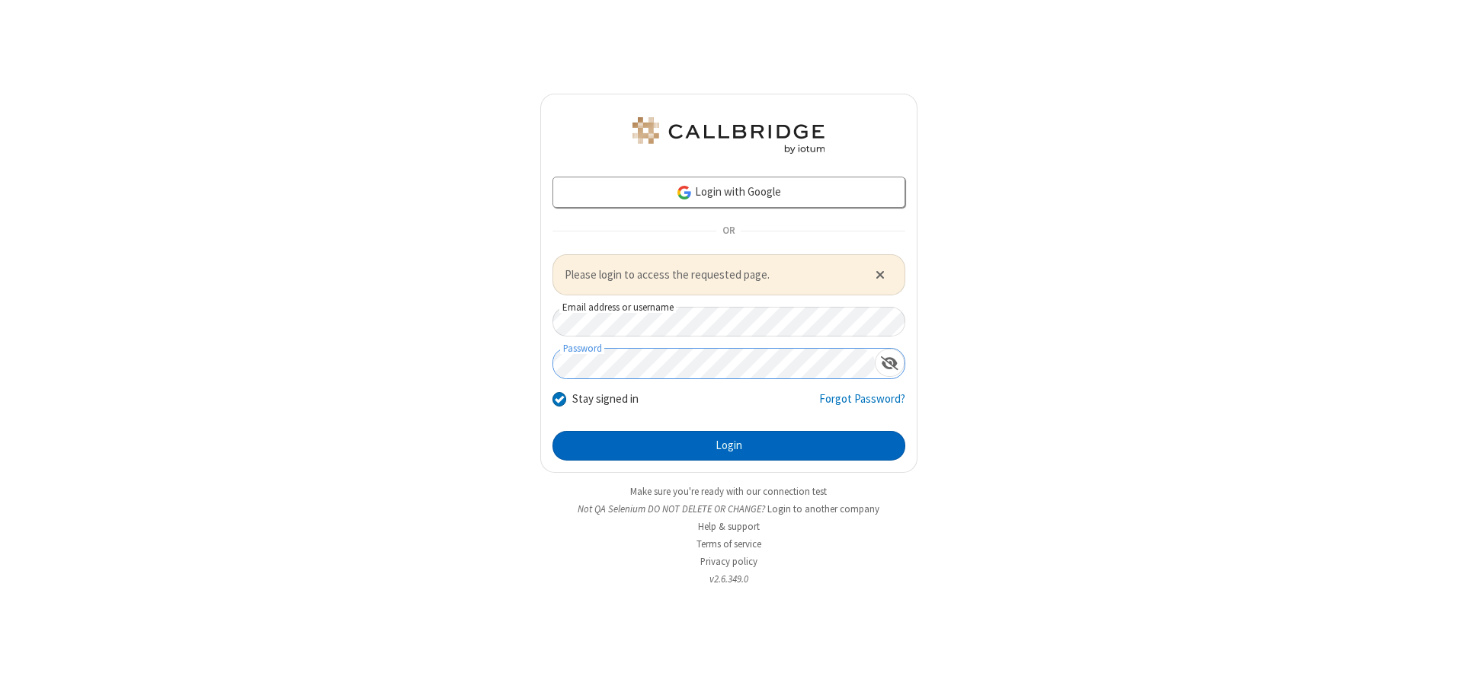
click at [728, 446] on button "Login" at bounding box center [728, 446] width 353 height 30
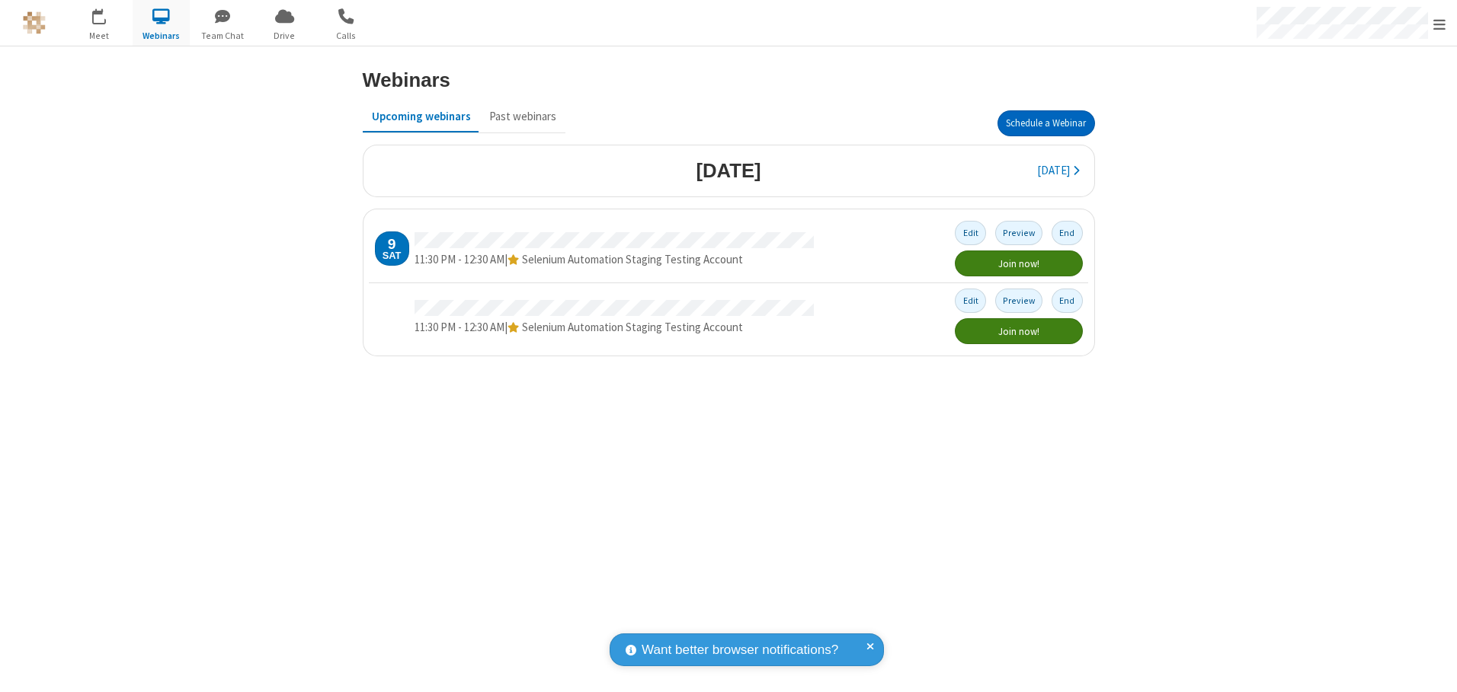
click at [1045, 123] on button "Schedule a Webinar" at bounding box center [1046, 123] width 98 height 26
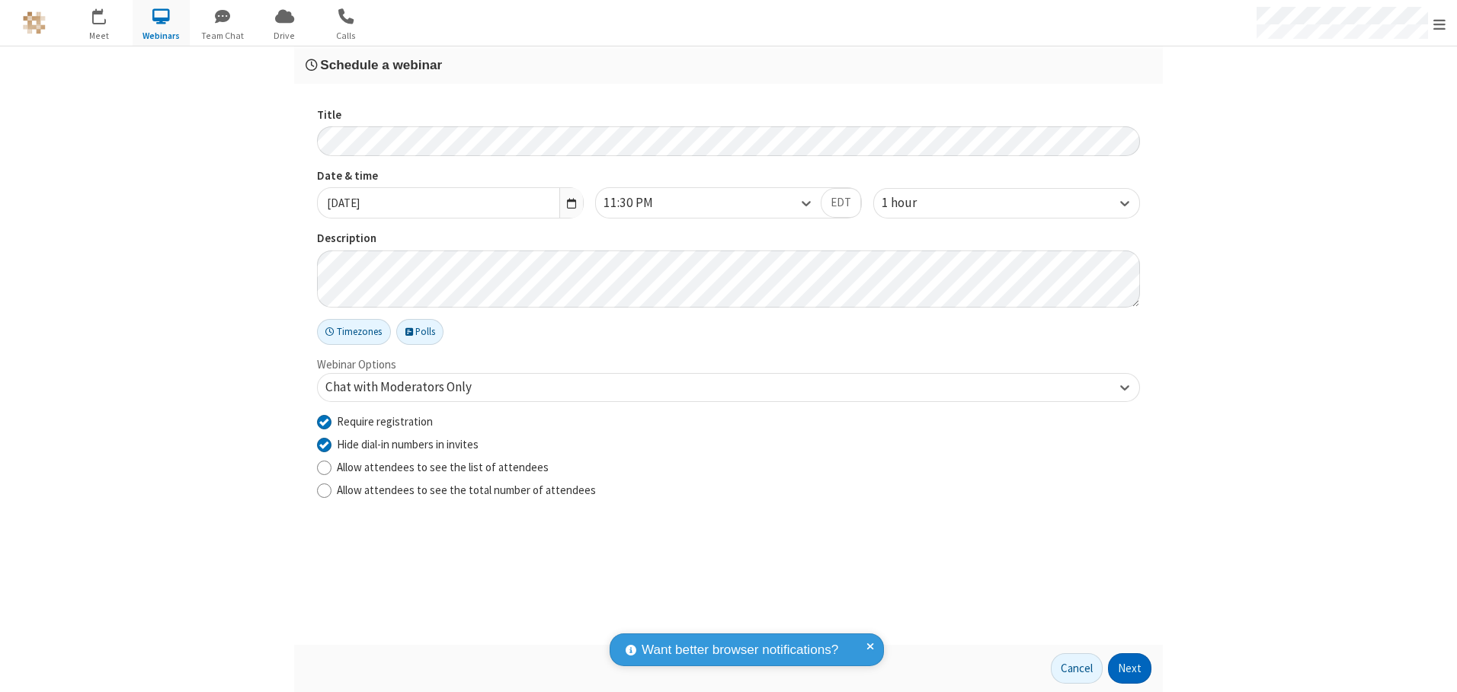
click at [1130, 669] on button "Next" at bounding box center [1129, 669] width 43 height 30
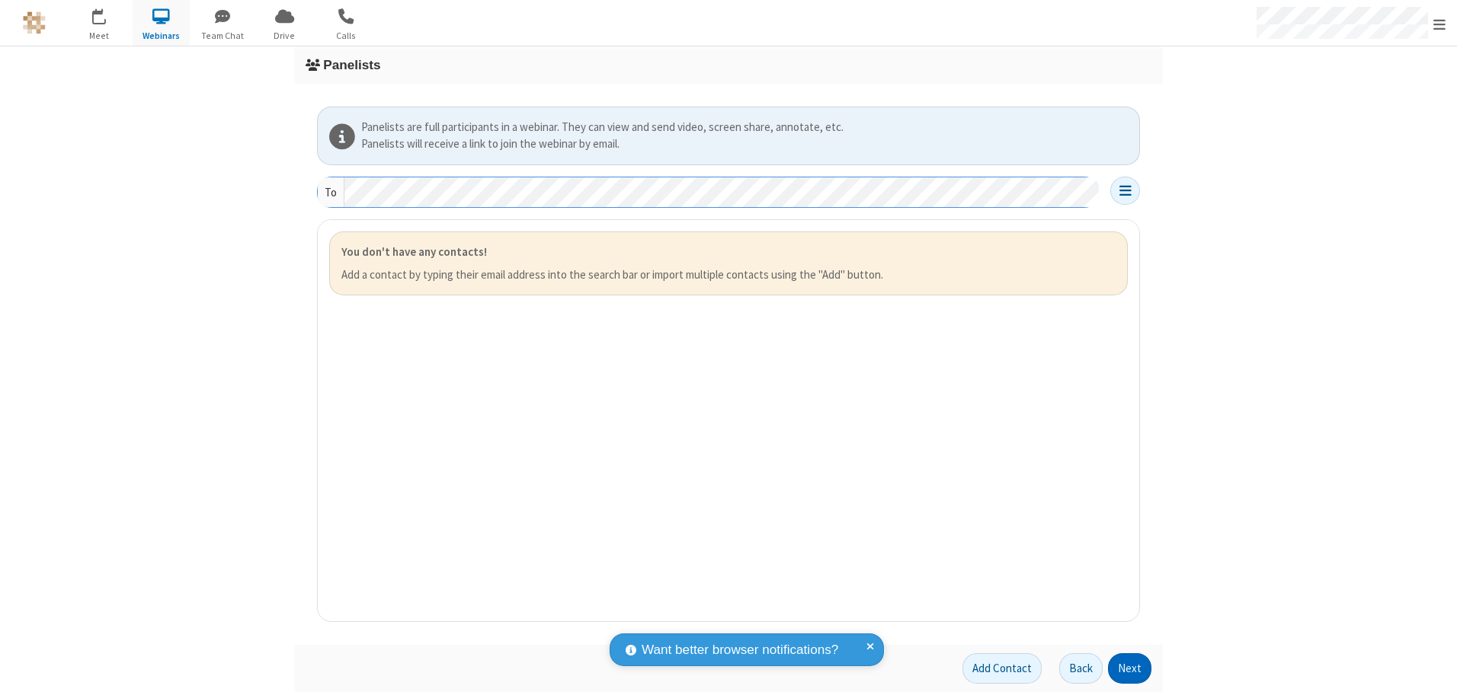
click at [1130, 669] on button "Next" at bounding box center [1129, 669] width 43 height 30
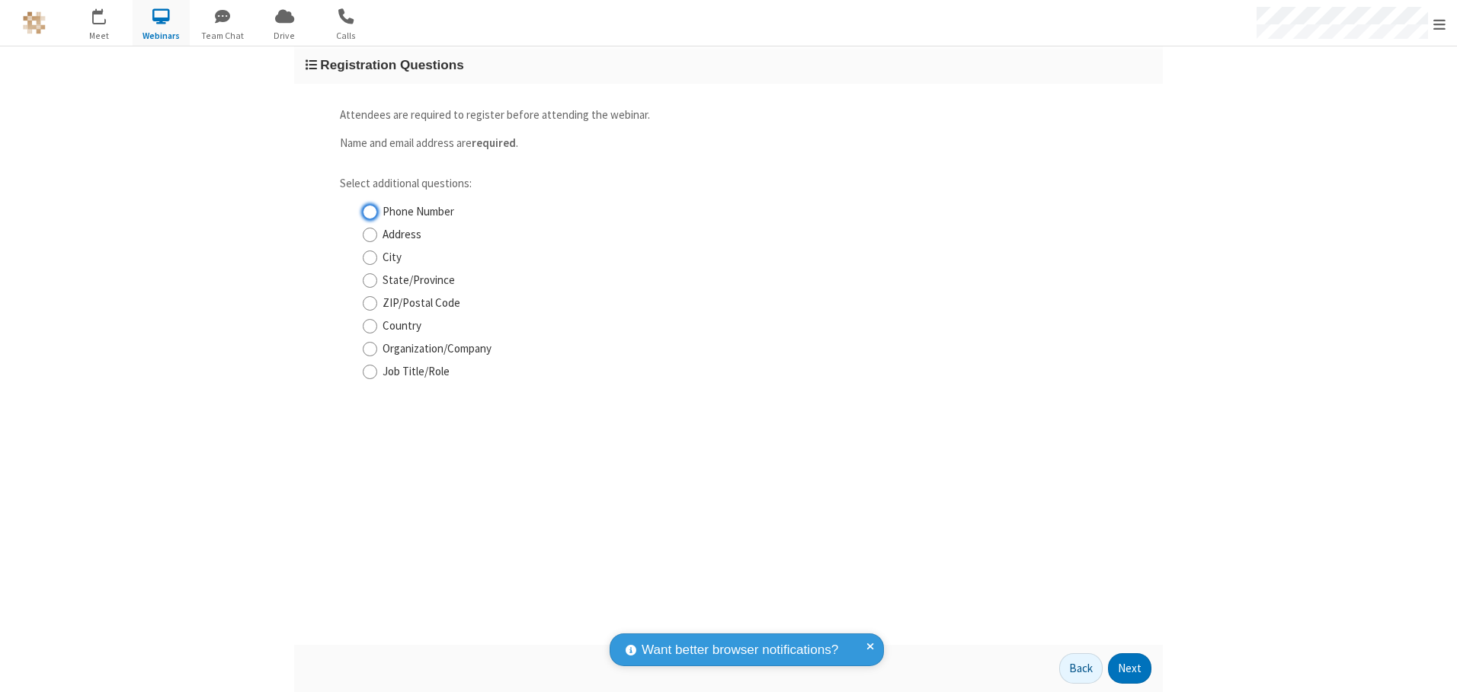
click at [369, 212] on input "Phone Number" at bounding box center [370, 212] width 14 height 16
checkbox input "true"
click at [1130, 669] on button "Next" at bounding box center [1129, 669] width 43 height 30
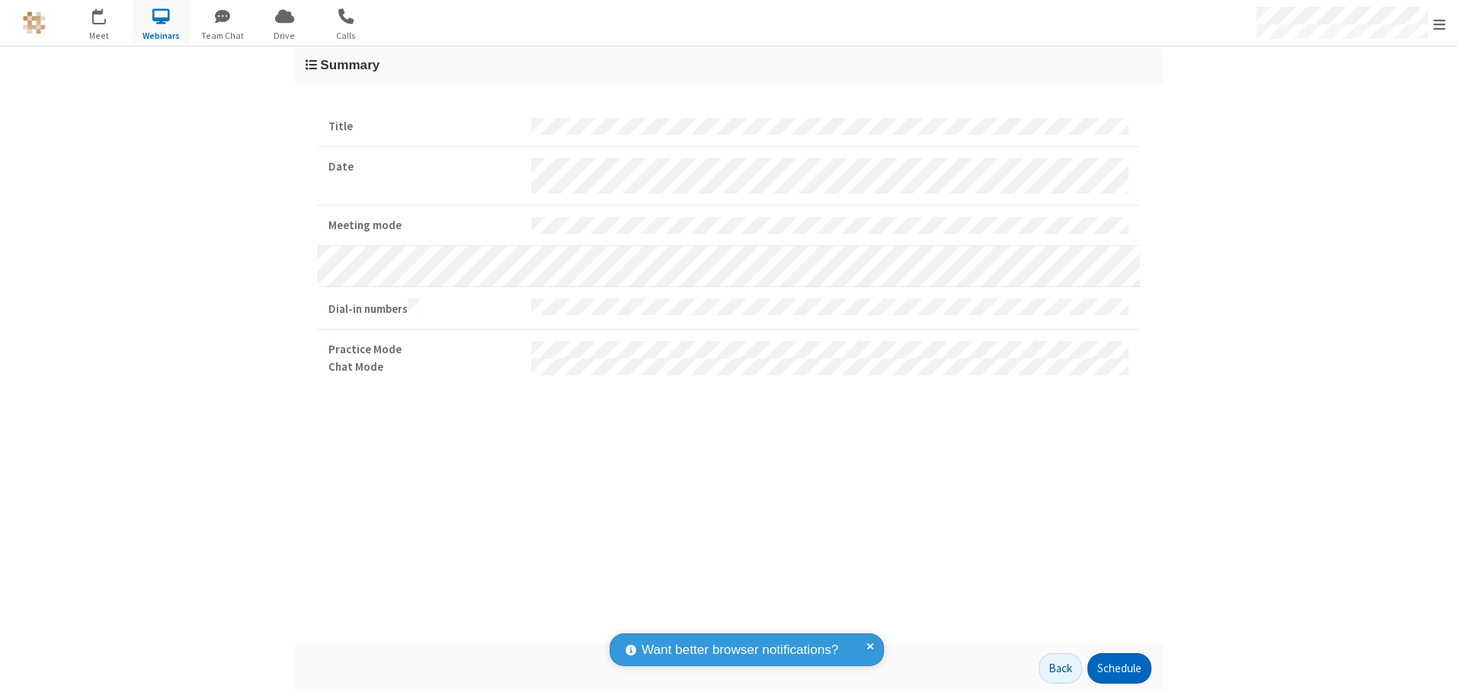
click at [1118, 669] on button "Schedule" at bounding box center [1119, 669] width 64 height 30
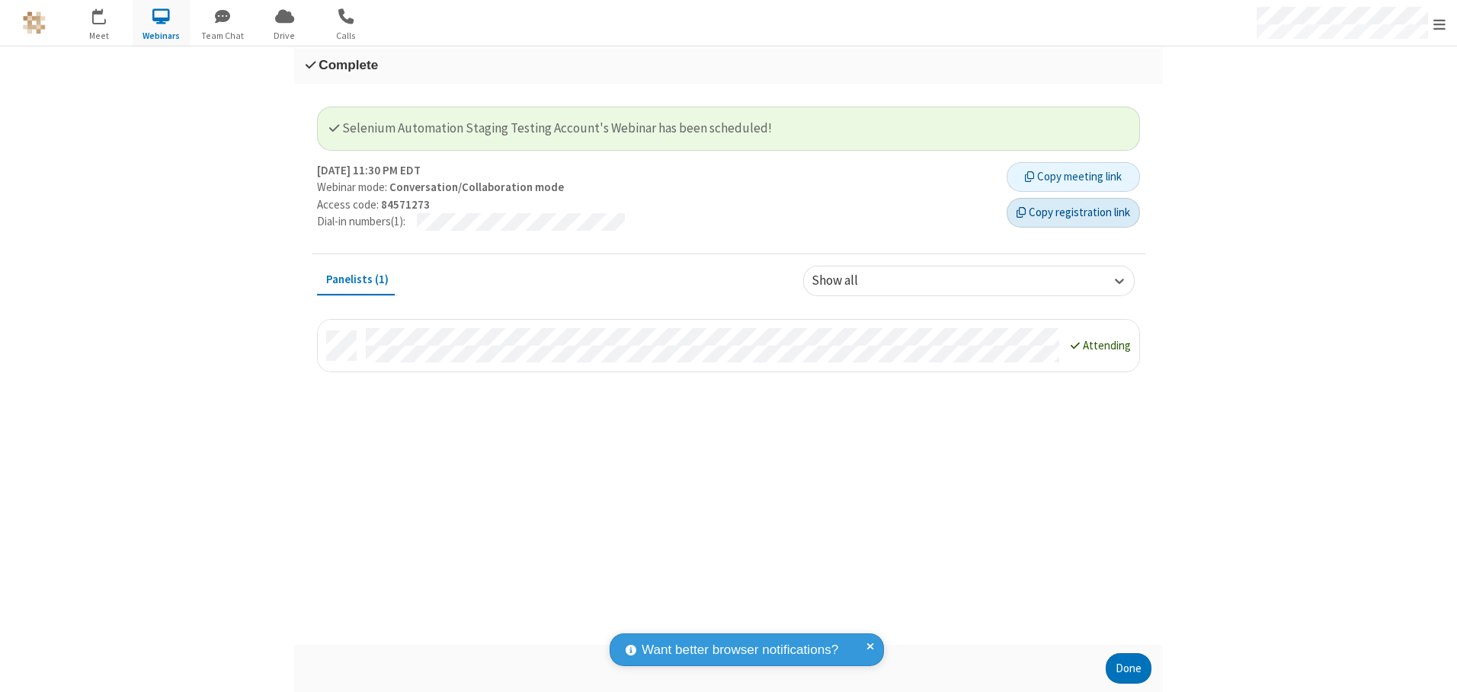
click at [1073, 213] on button "Copy registration link" at bounding box center [1072, 213] width 133 height 30
click at [1128, 669] on button "Done" at bounding box center [1128, 669] width 46 height 30
